Goal: Information Seeking & Learning: Learn about a topic

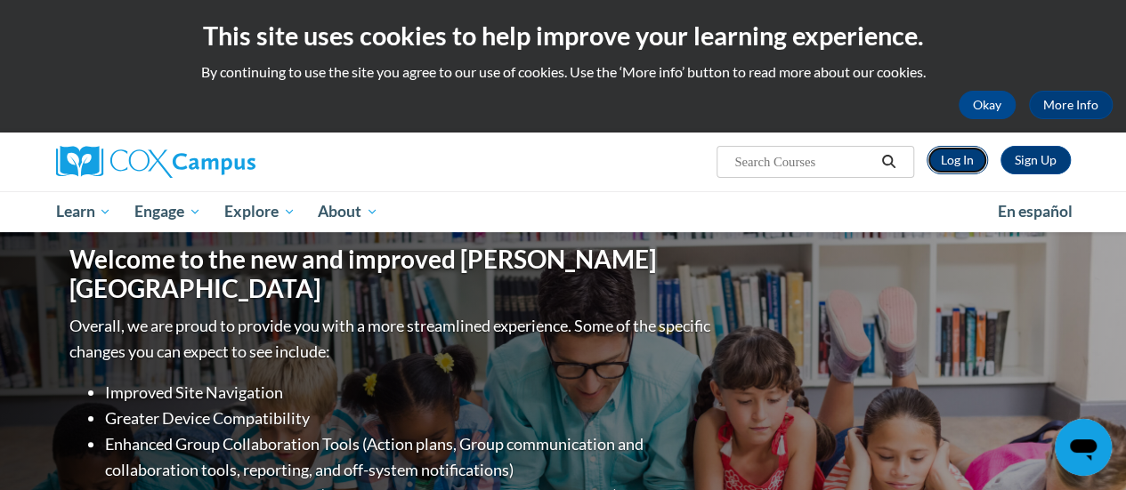
click at [959, 156] on link "Log In" at bounding box center [956, 160] width 61 height 28
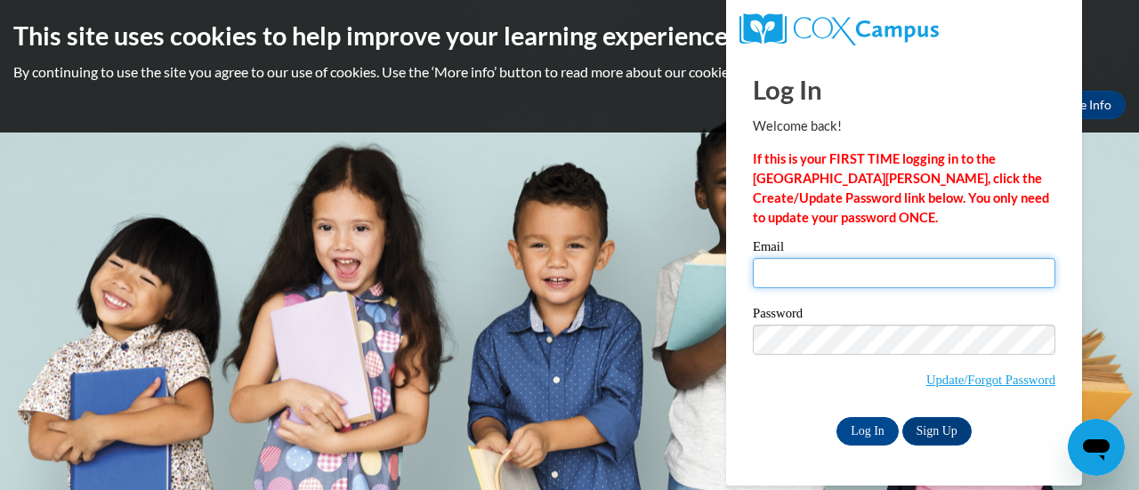
click at [840, 272] on input "Email" at bounding box center [904, 273] width 303 height 30
type input "borkowsa@w-csd.org"
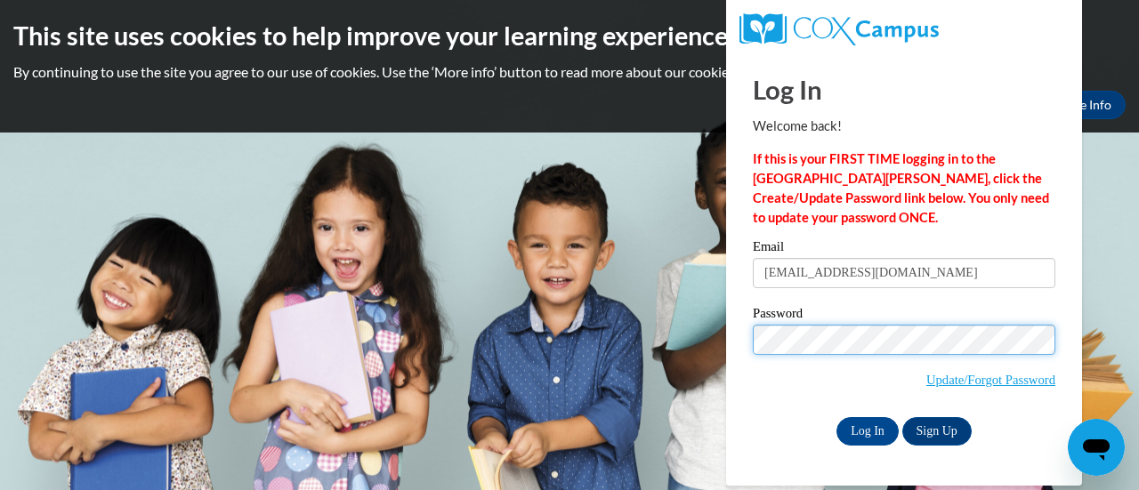
click at [837, 417] on input "Log In" at bounding box center [868, 431] width 62 height 28
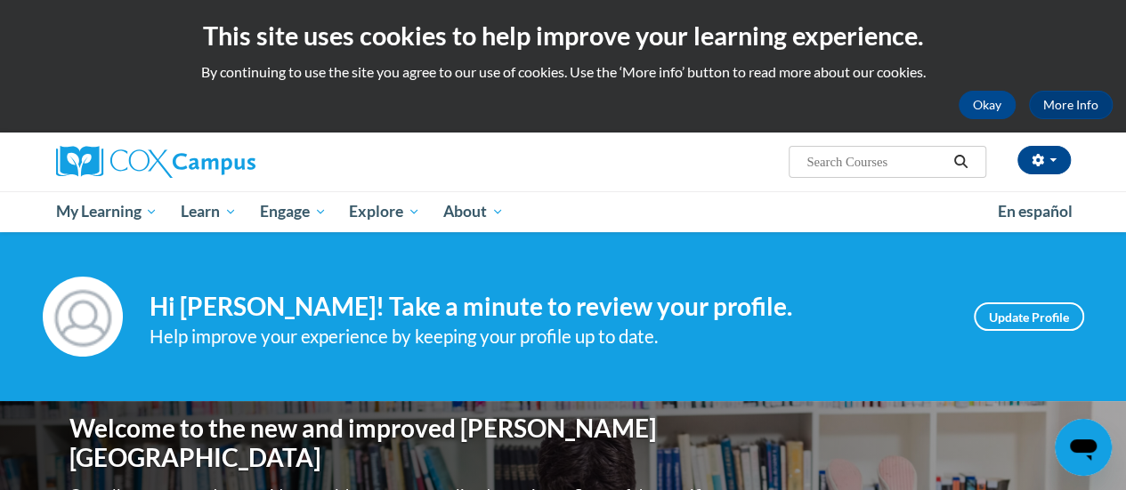
click at [805, 167] on input "Search..." at bounding box center [876, 161] width 142 height 21
type input "read aloud"
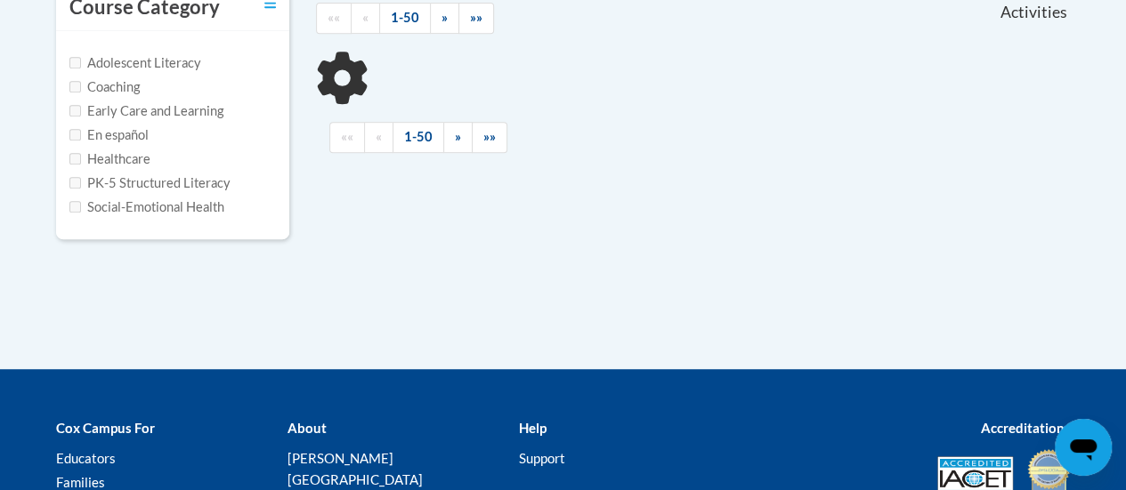
scroll to position [417, 0]
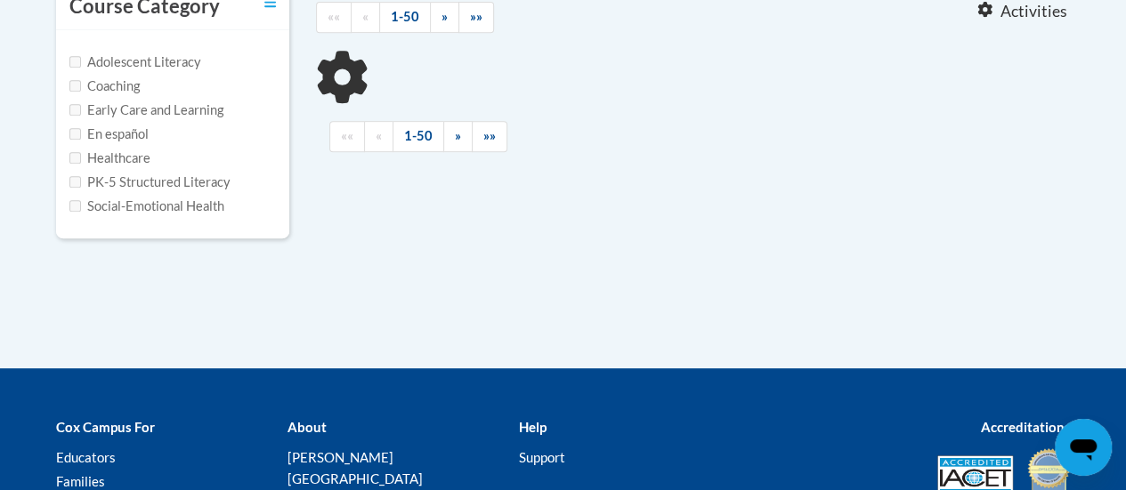
type input "read aloud"
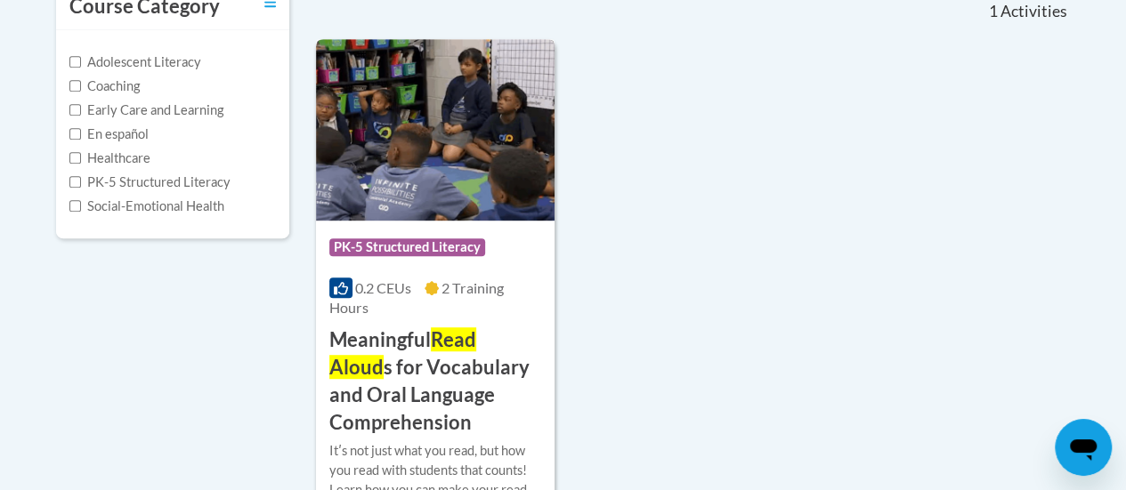
click at [448, 110] on img at bounding box center [435, 130] width 239 height 182
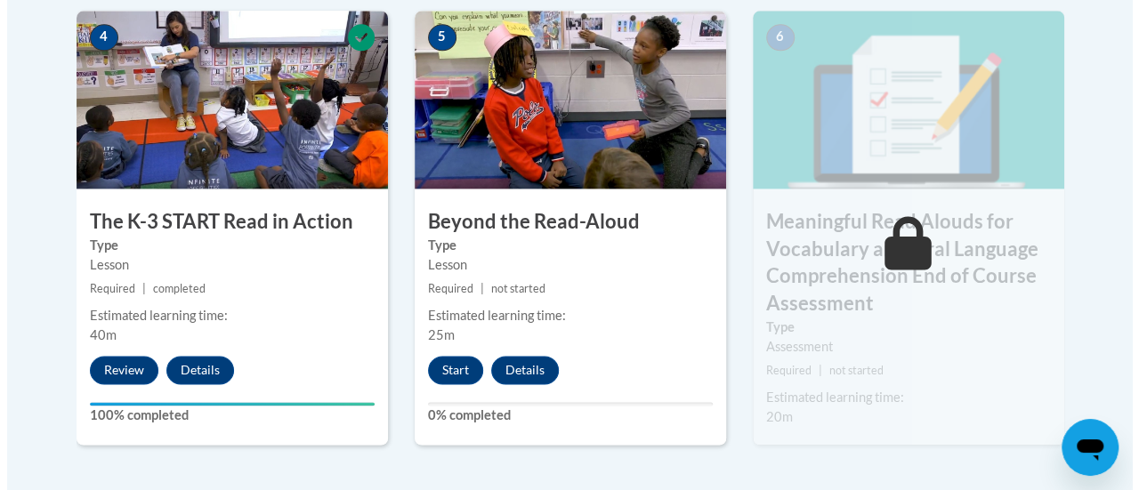
scroll to position [1193, 0]
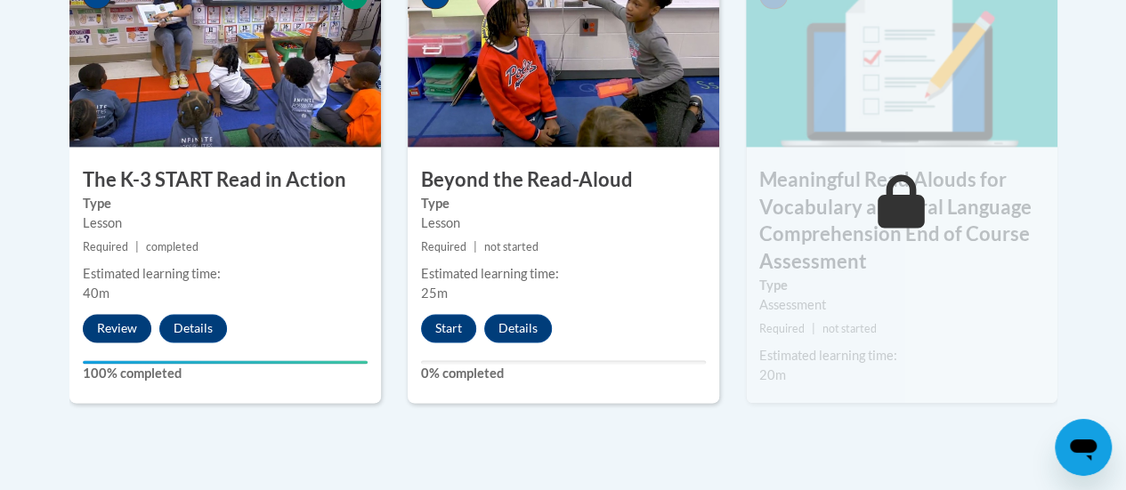
click at [110, 327] on button "Review" at bounding box center [117, 328] width 69 height 28
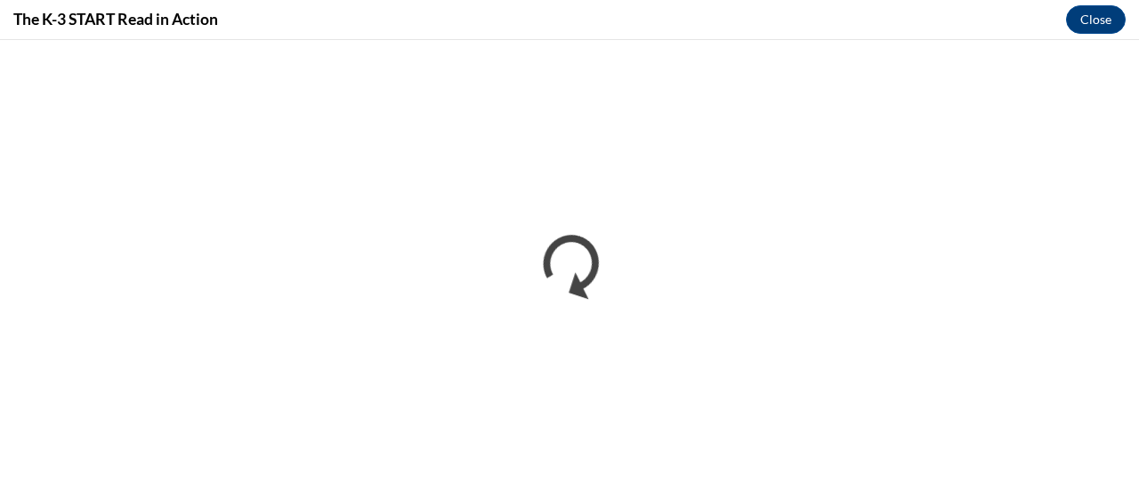
scroll to position [0, 0]
